Goal: Information Seeking & Learning: Learn about a topic

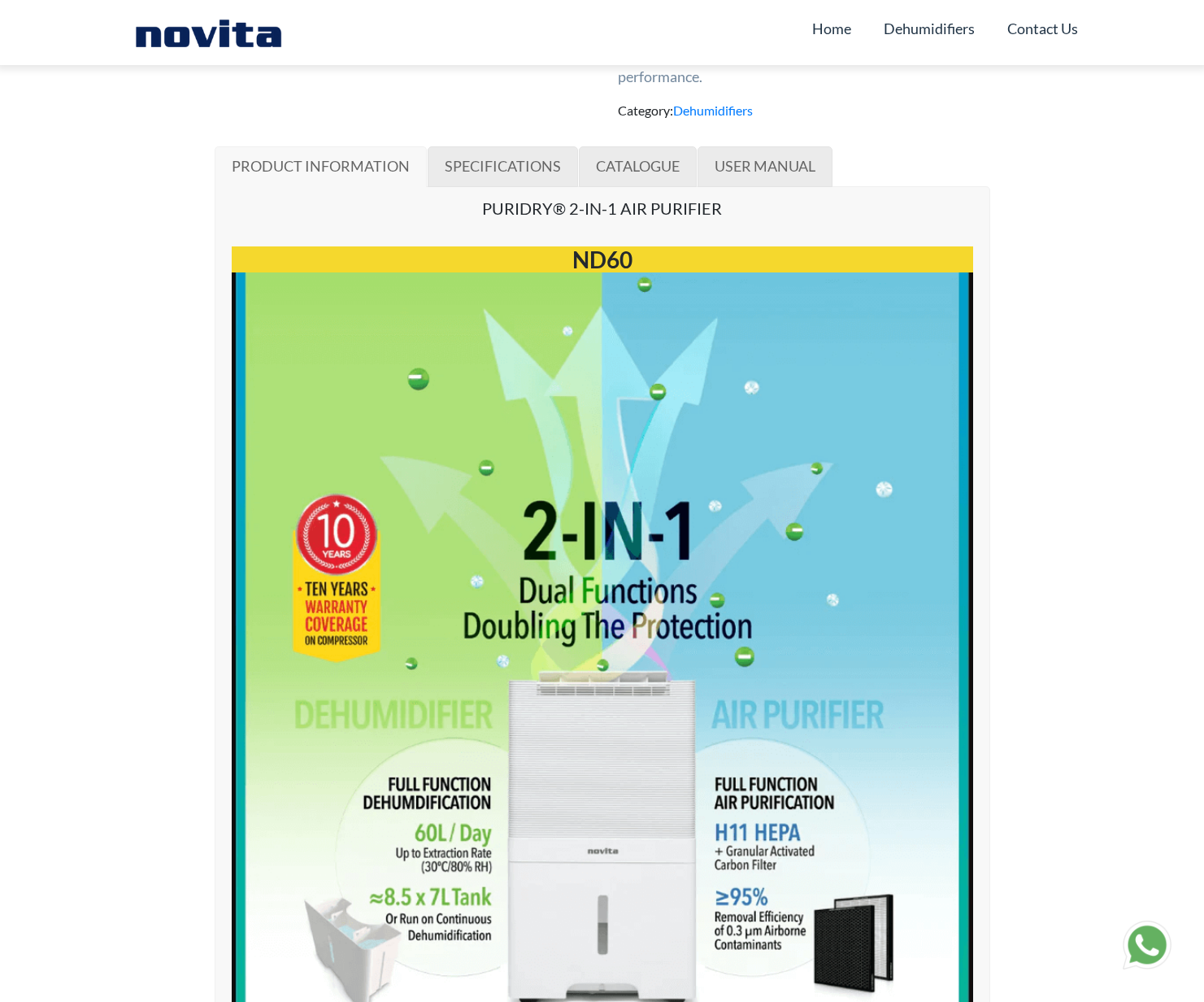
scroll to position [902, 0]
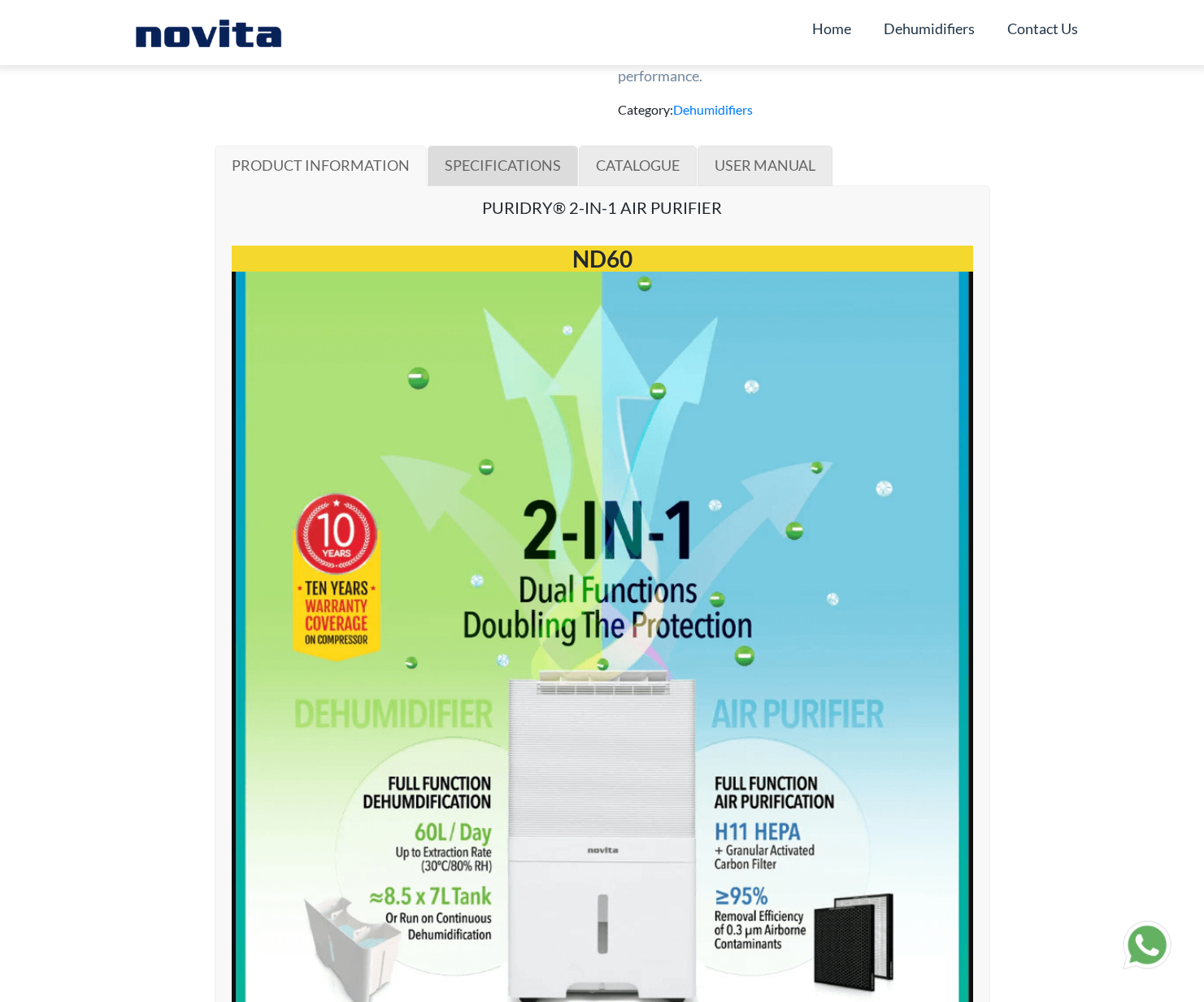
click at [510, 186] on link "SPECIFICATIONS" at bounding box center [502, 166] width 150 height 41
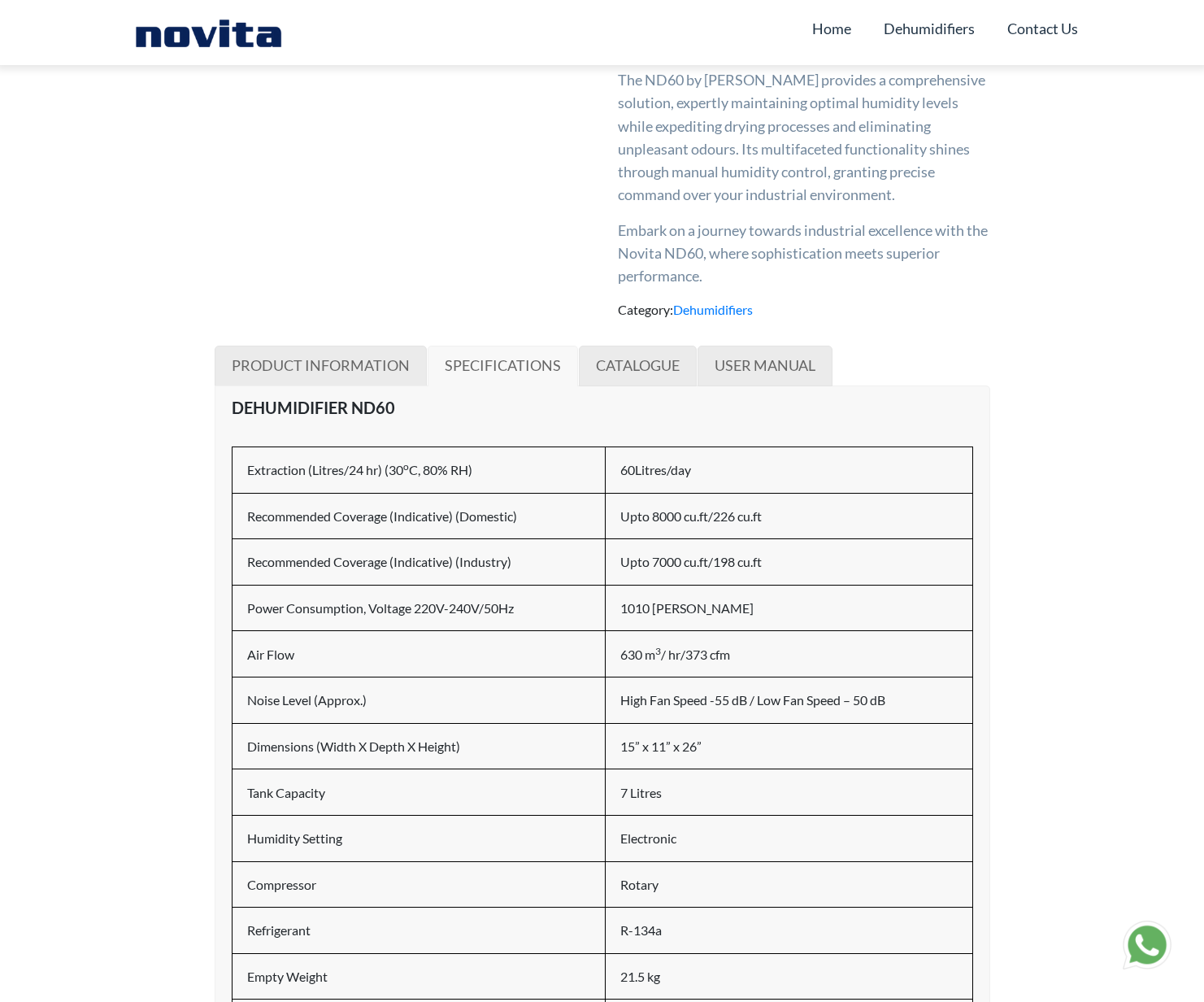
scroll to position [632, 0]
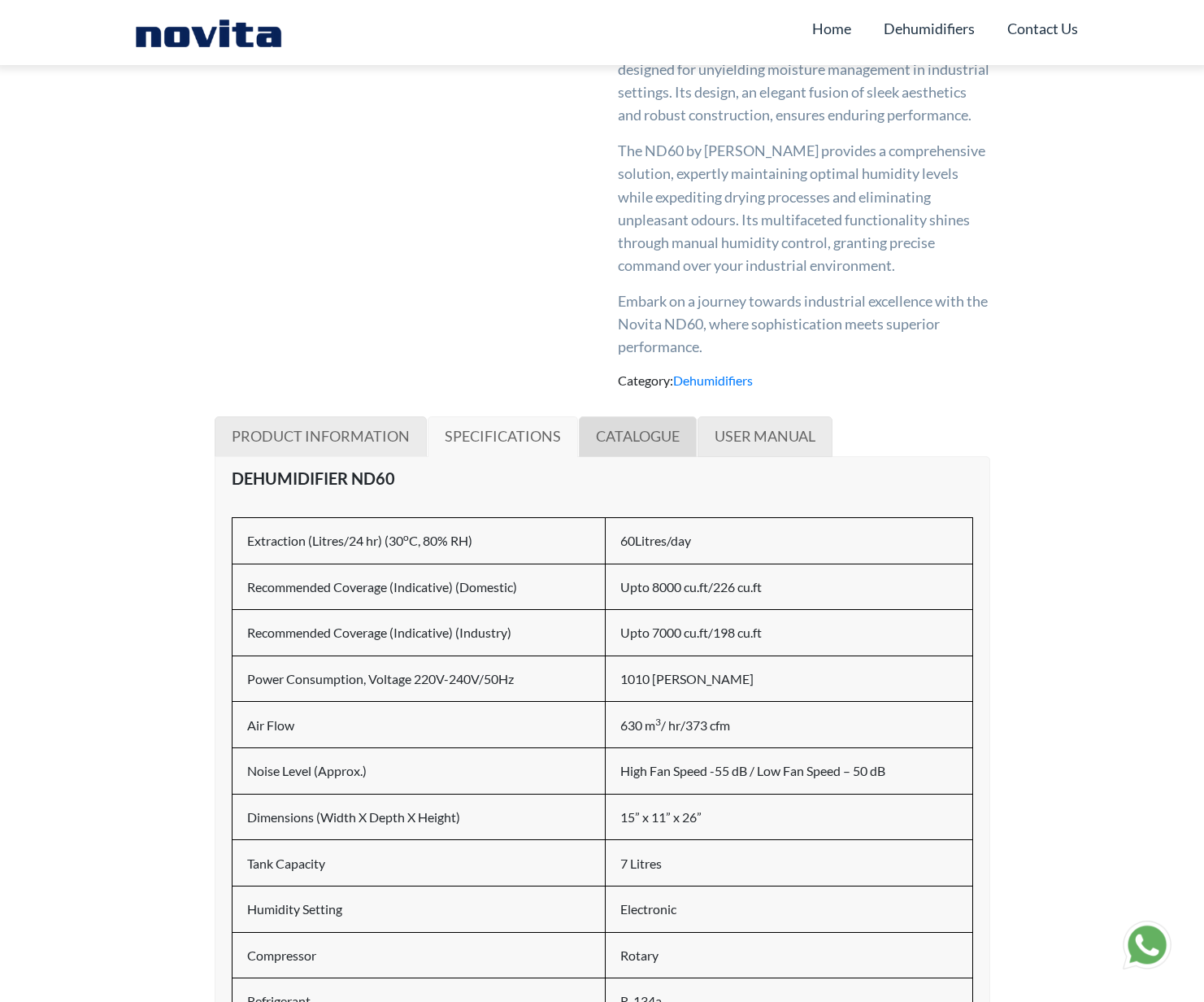
click at [657, 445] on span "CATALOGUE" at bounding box center [638, 435] width 84 height 18
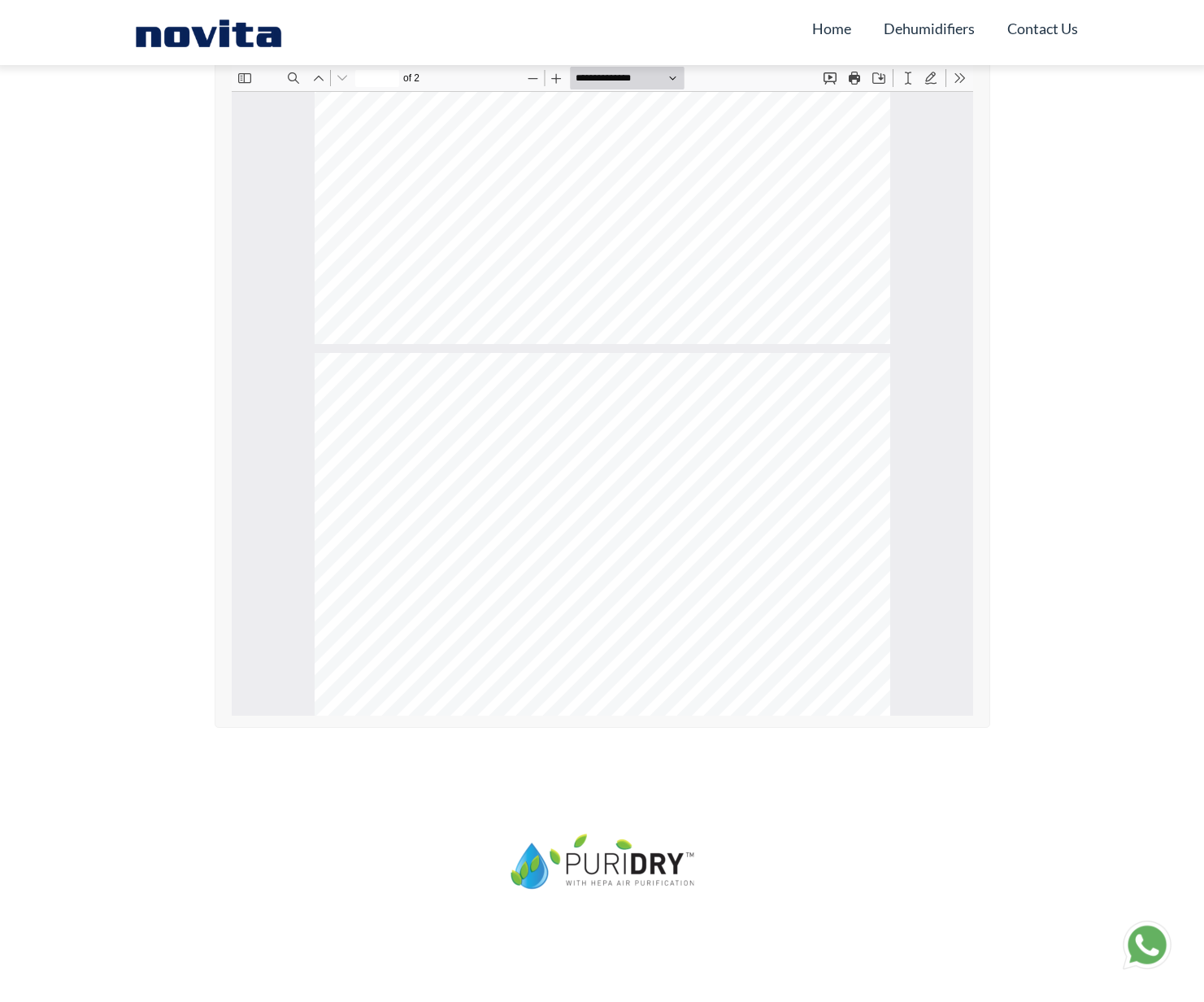
type input "*"
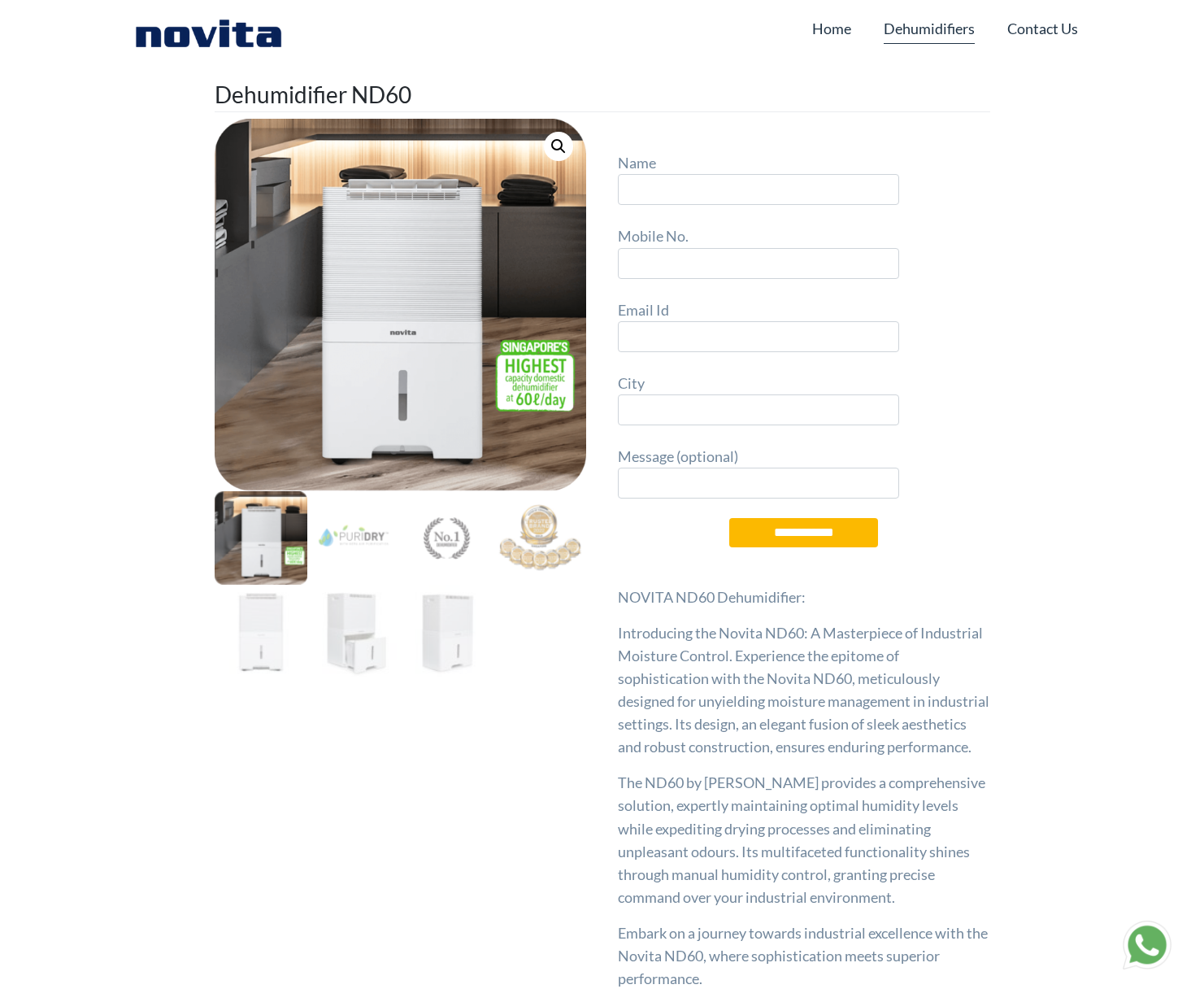
click at [923, 23] on link "Dehumidifiers" at bounding box center [929, 28] width 91 height 30
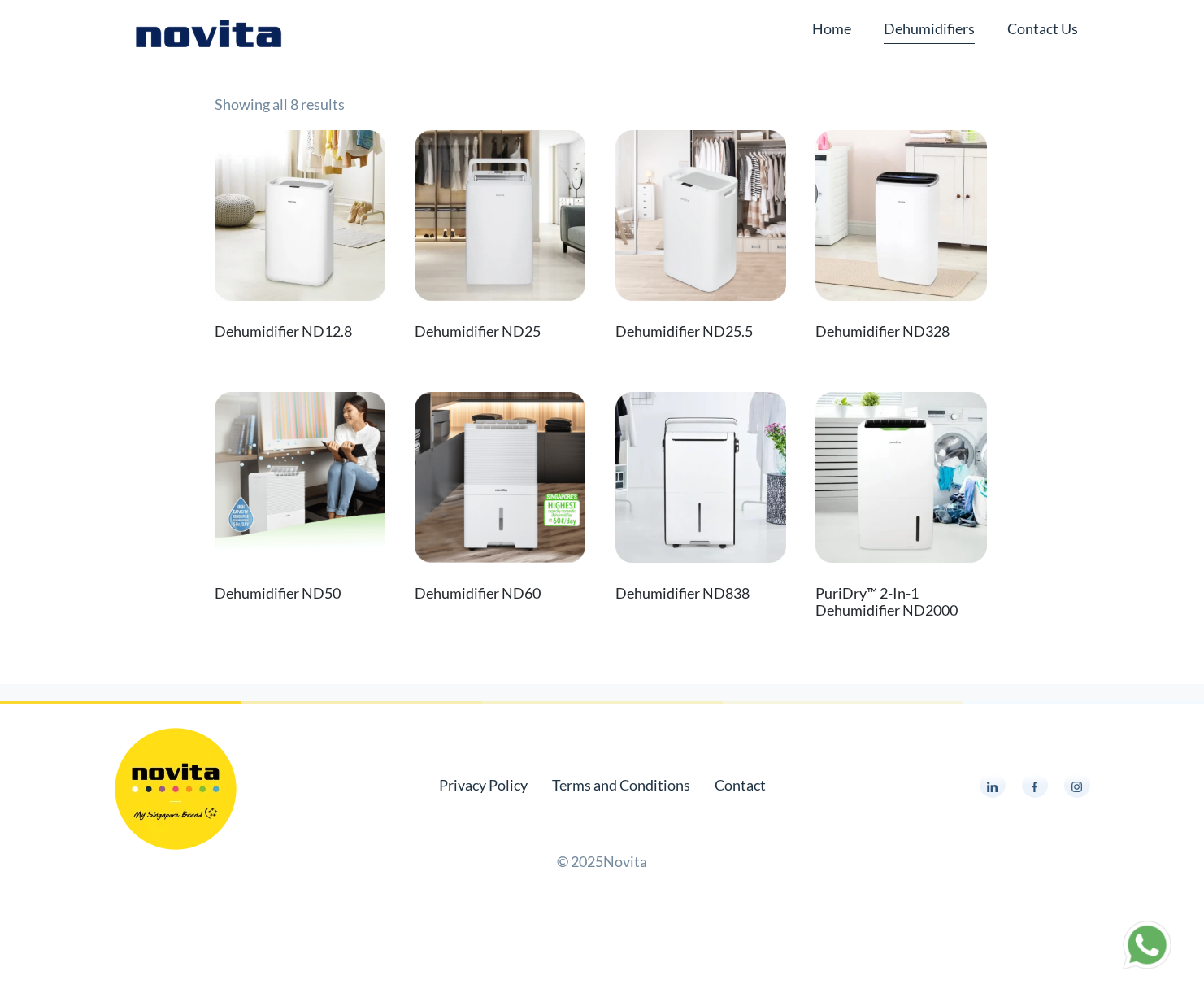
click at [728, 476] on img at bounding box center [700, 477] width 171 height 171
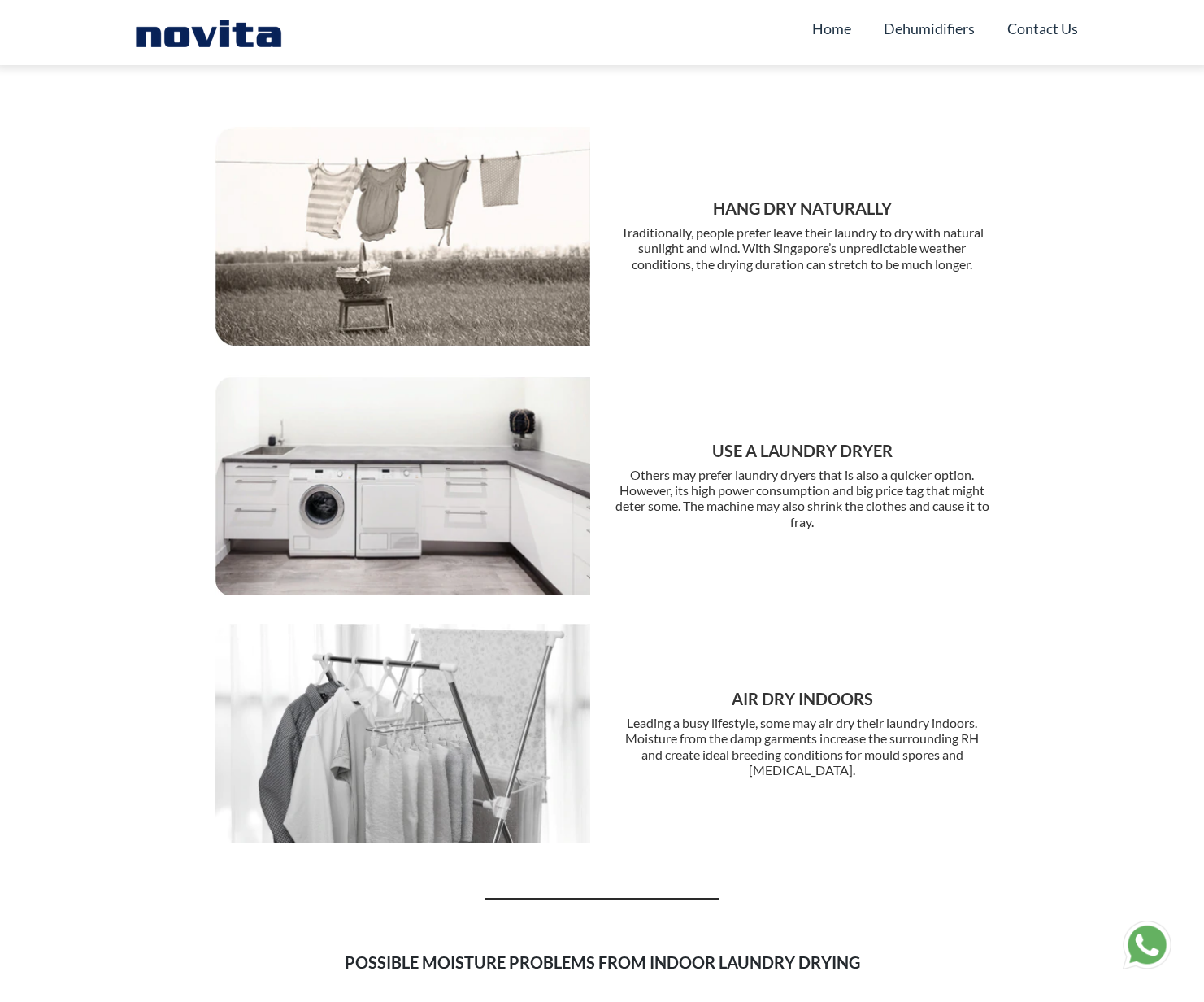
scroll to position [1414, 0]
